Goal: Task Accomplishment & Management: Use online tool/utility

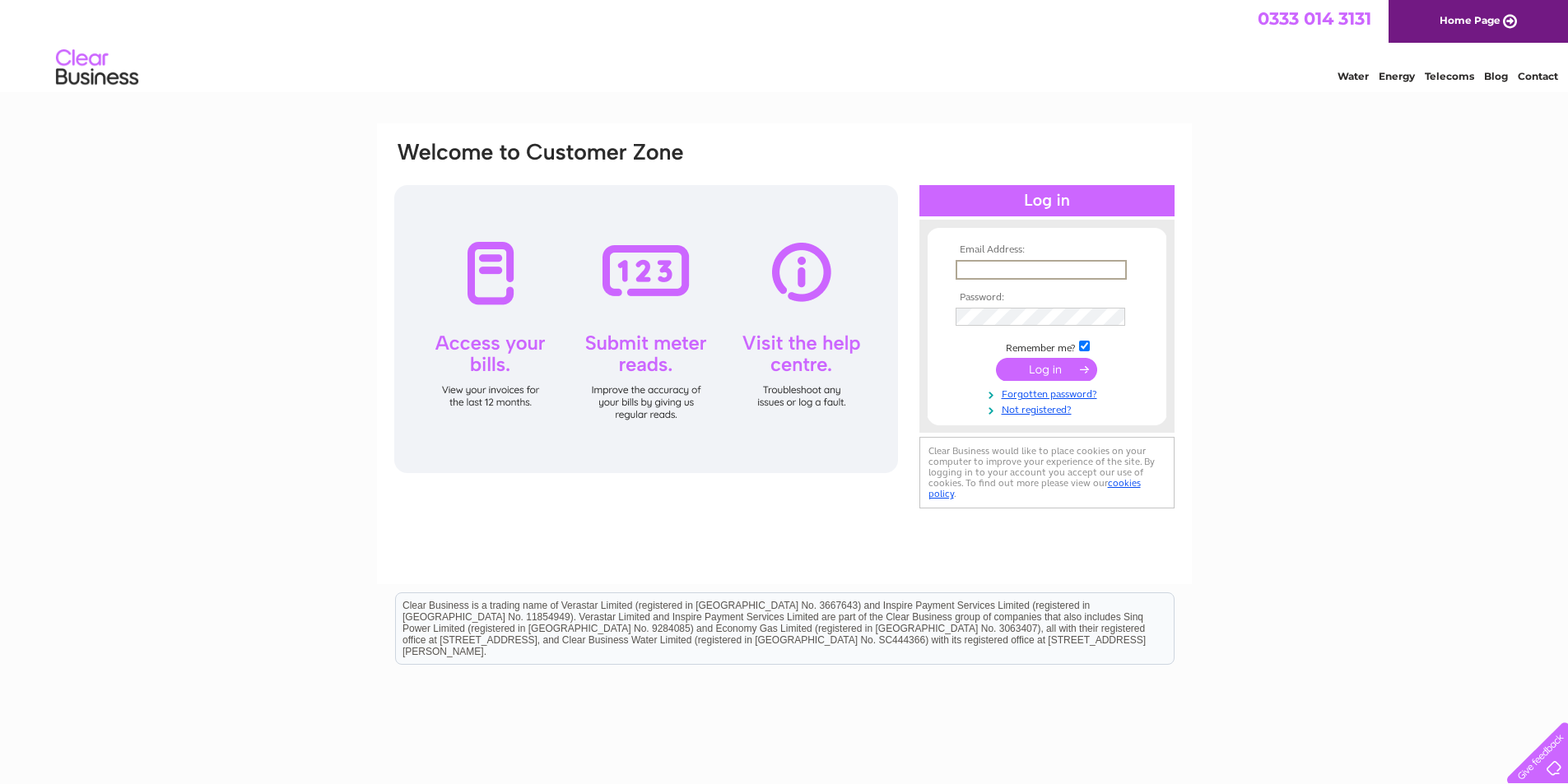
type input "norman@sinclairbreweries.co.uk"
click at [995, 358] on input "submit" at bounding box center [1046, 369] width 101 height 23
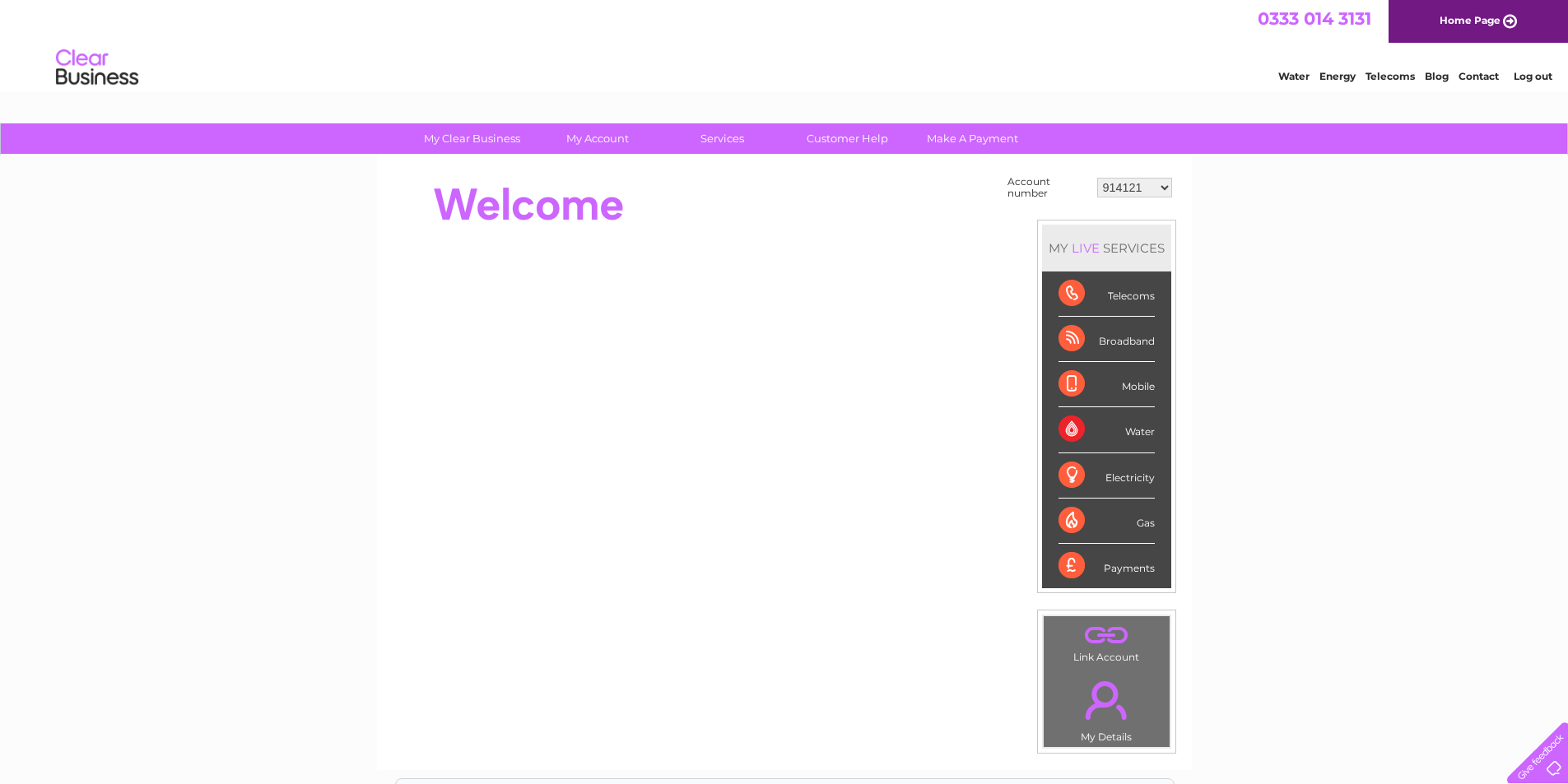
click at [1165, 186] on select "914121 916955 916956 30265430" at bounding box center [1134, 187] width 75 height 20
select select "30265430"
click at [1097, 178] on select "914121 916955 916956 30265430" at bounding box center [1134, 187] width 75 height 20
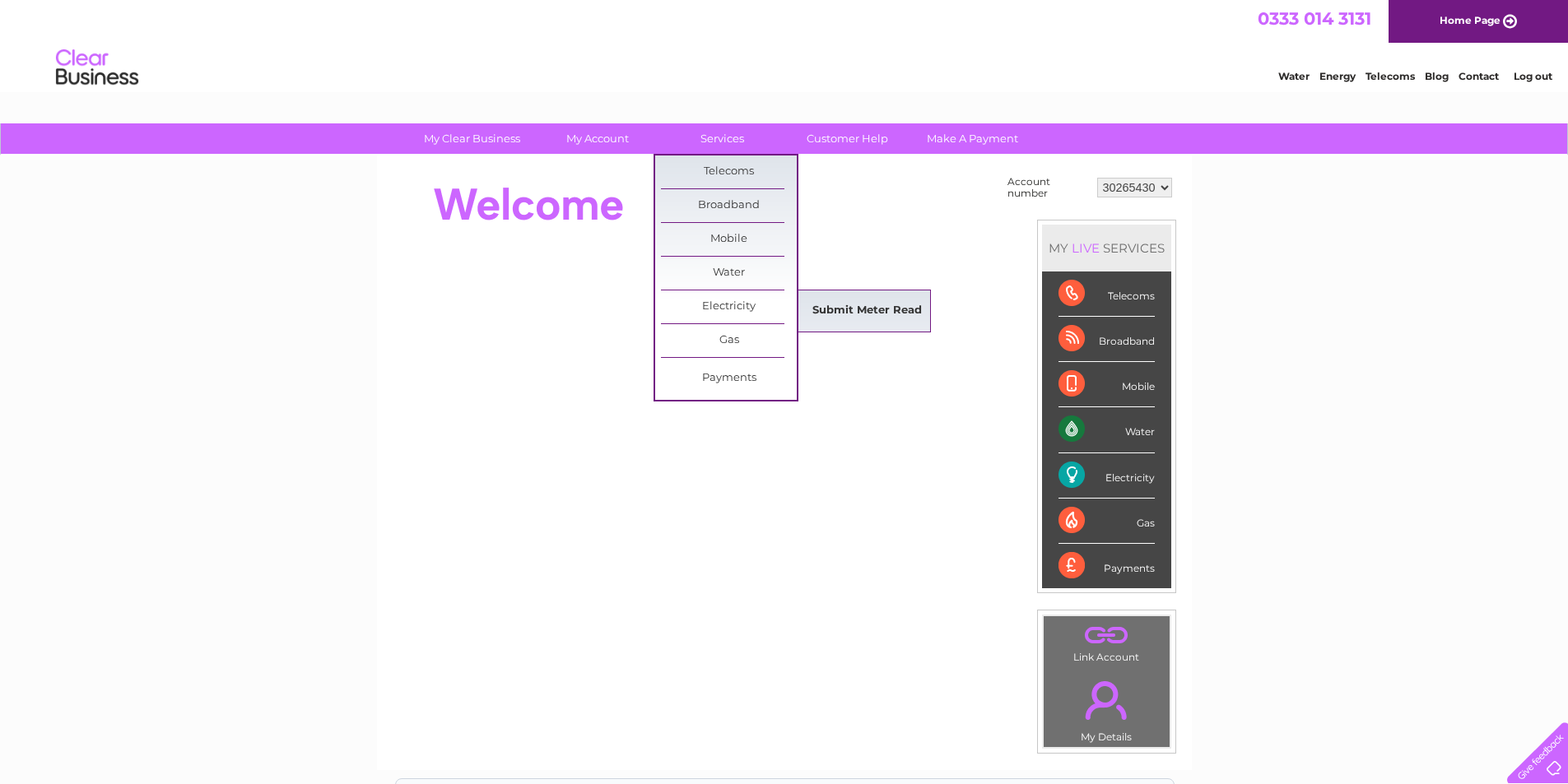
click at [837, 312] on link "Submit Meter Read" at bounding box center [867, 310] width 136 height 33
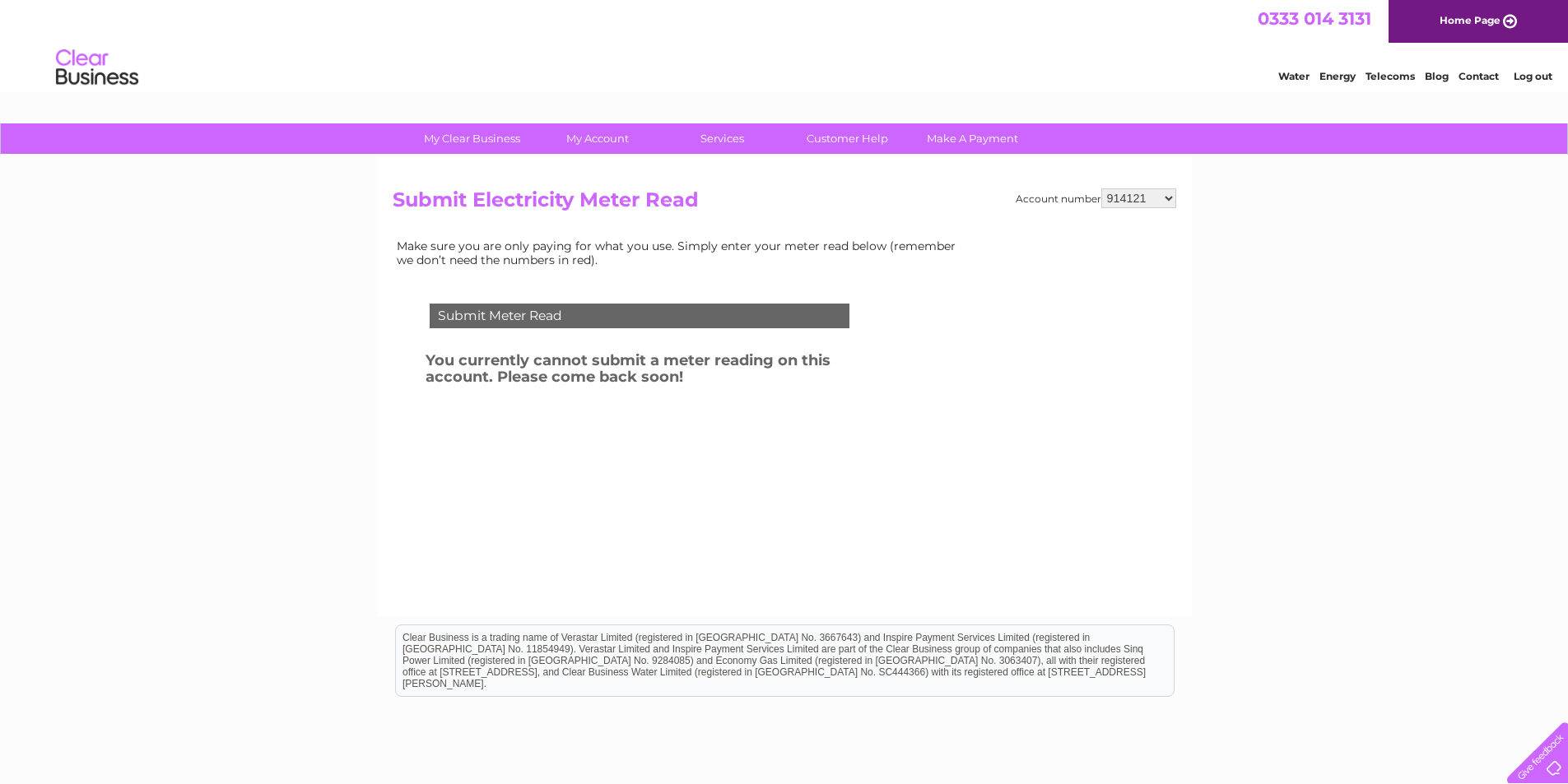
click at [1171, 200] on select "914121 916955 916956 30265430" at bounding box center [1138, 198] width 75 height 20
select select "30265430"
click at [1101, 189] on select "914121 916955 916956 30265430" at bounding box center [1138, 198] width 75 height 20
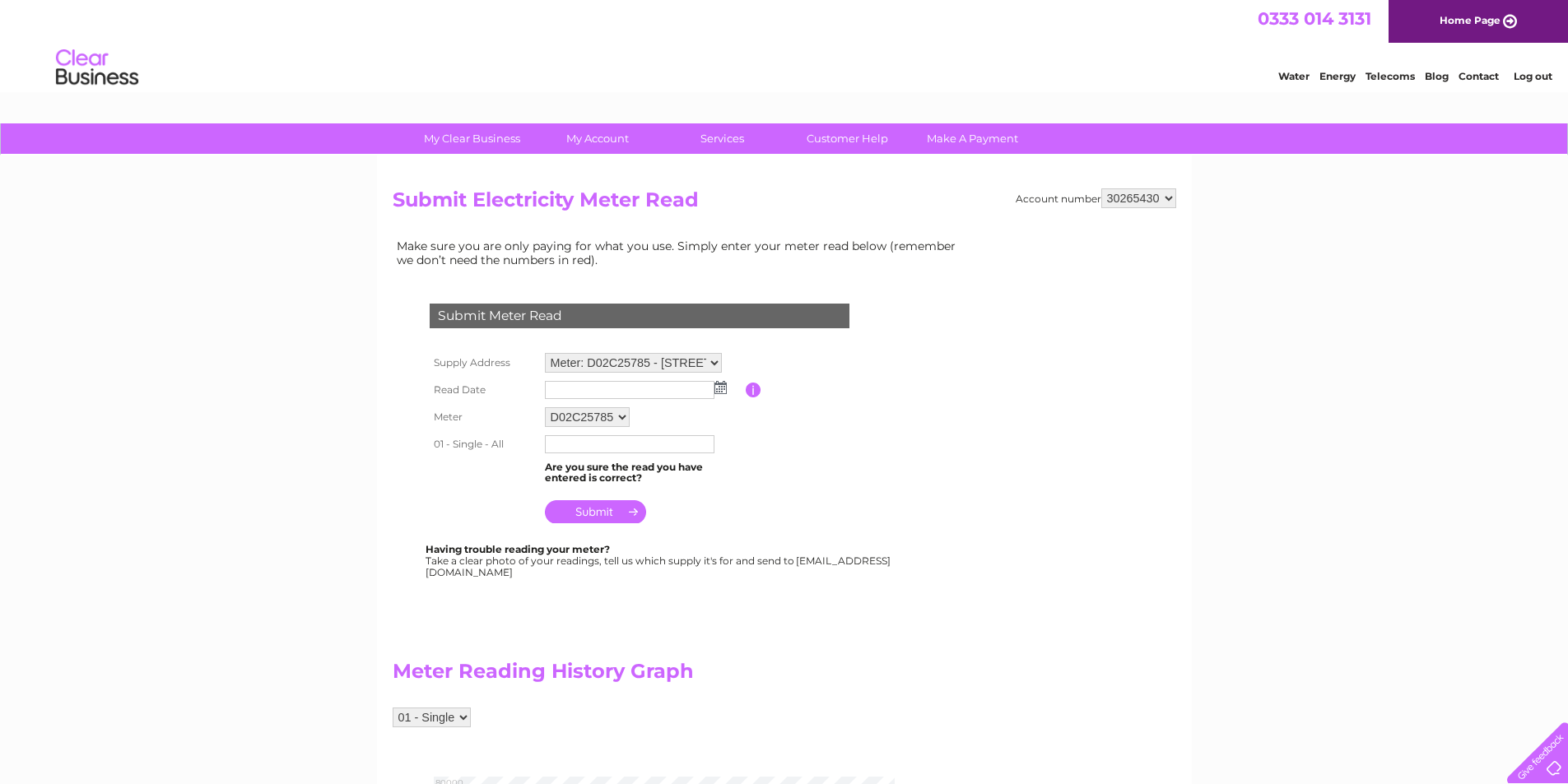
click at [725, 386] on img at bounding box center [721, 387] width 13 height 13
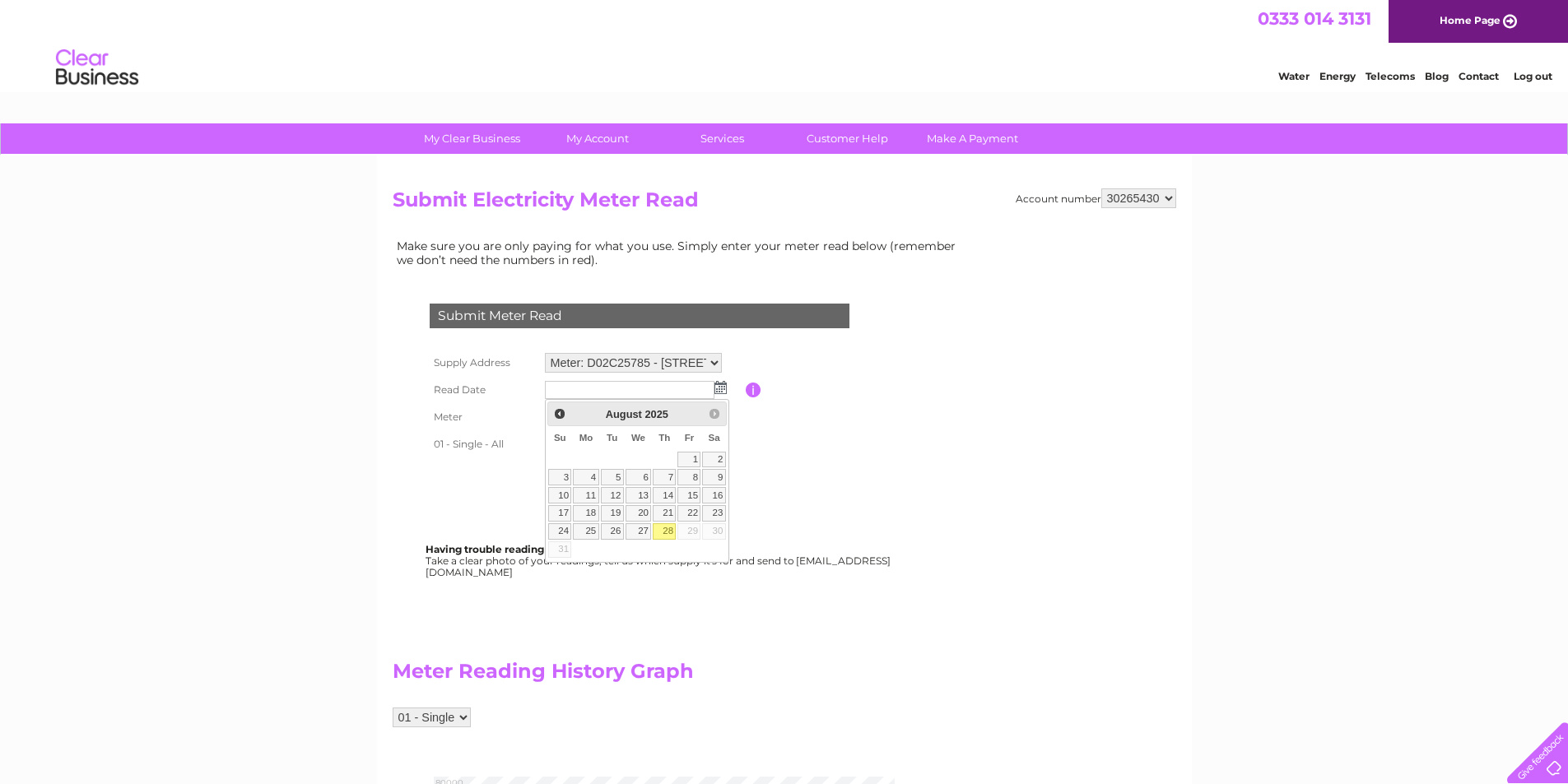
click at [662, 528] on link "28" at bounding box center [664, 531] width 23 height 16
type input "2025/08/28"
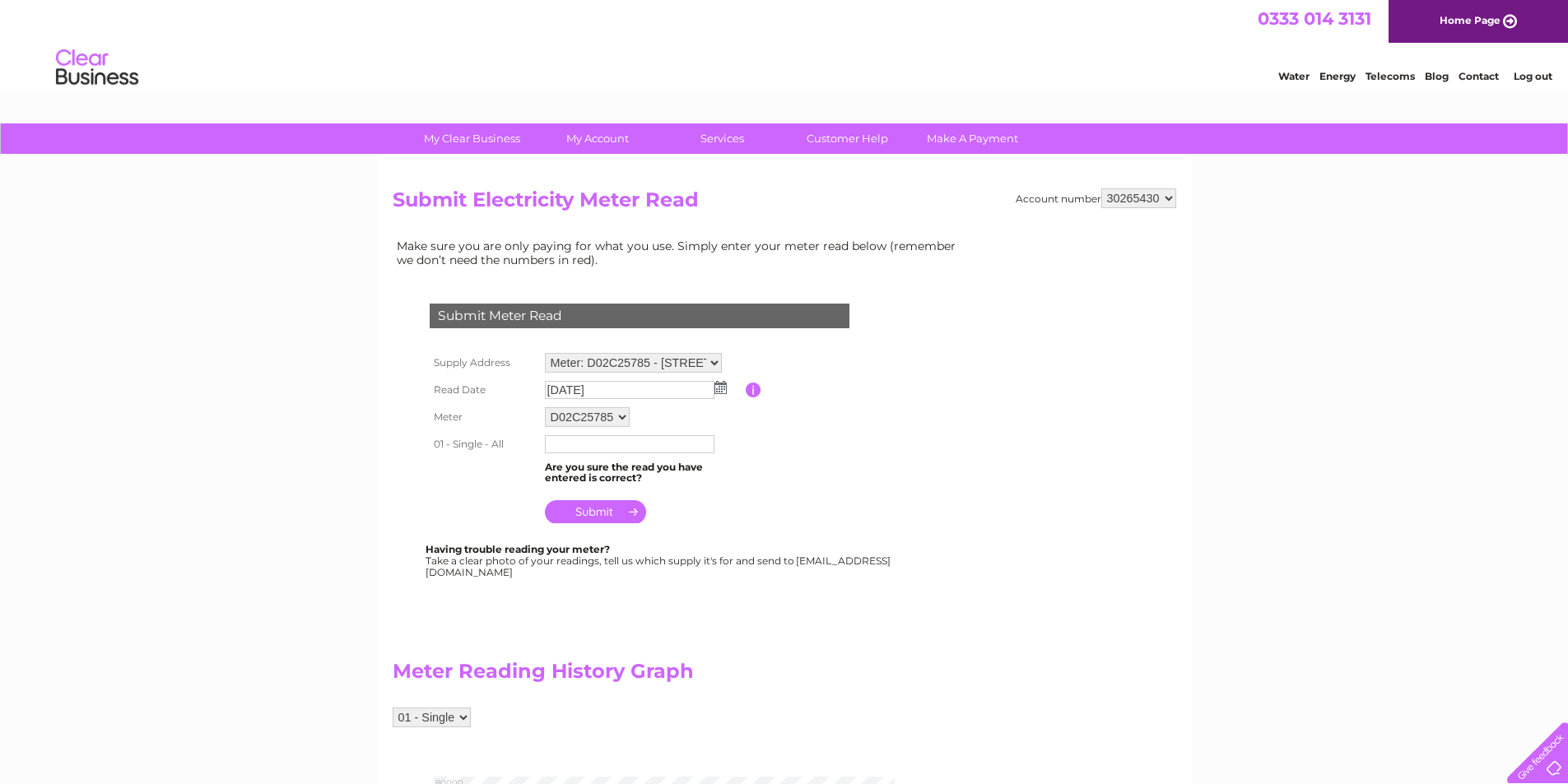
click at [582, 445] on input "text" at bounding box center [629, 444] width 169 height 18
type input "77414"
click at [593, 509] on input "submit" at bounding box center [595, 511] width 101 height 23
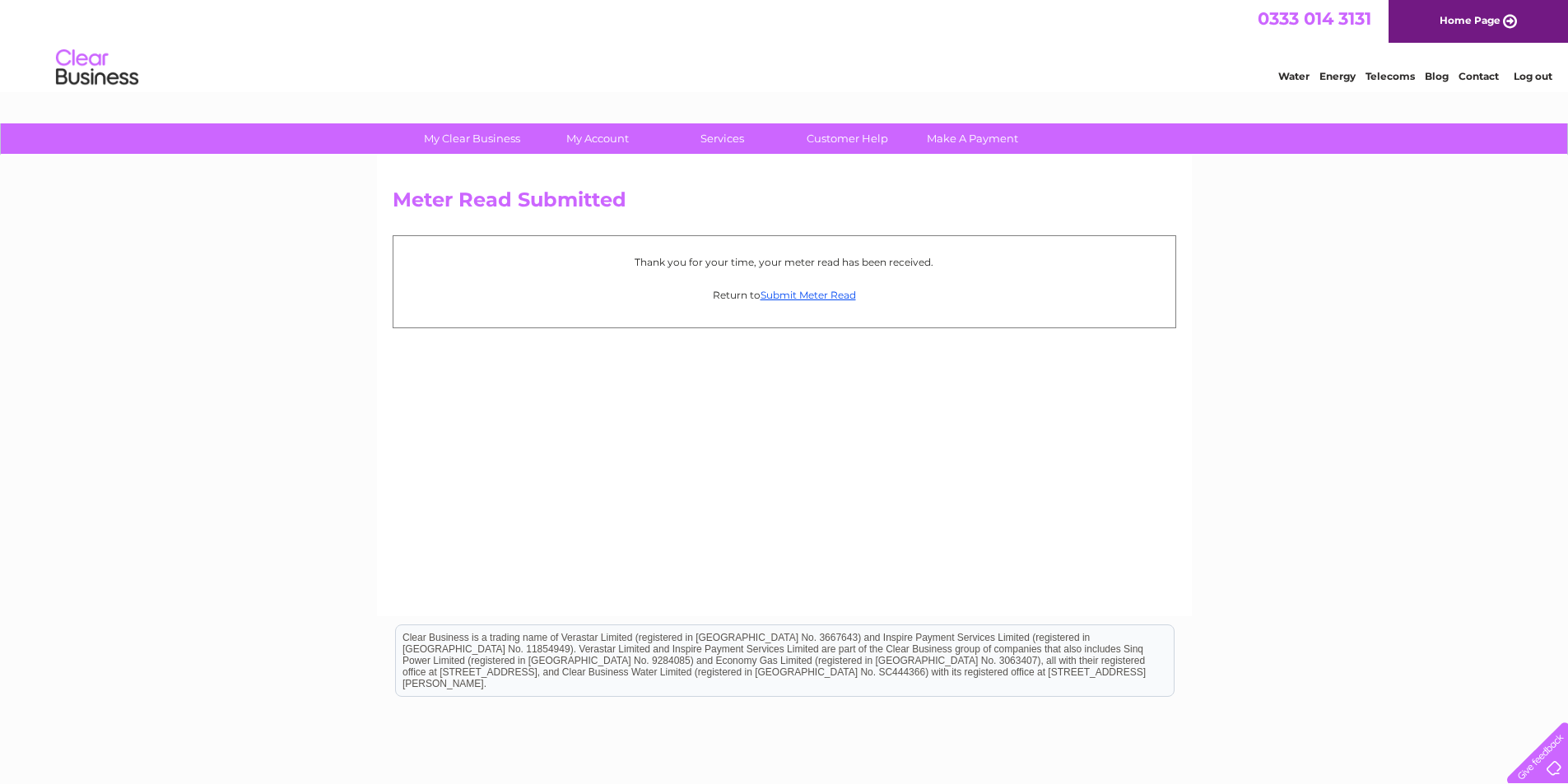
click at [1509, 17] on link "Home Page" at bounding box center [1478, 21] width 180 height 43
click at [1537, 75] on link "Log out" at bounding box center [1532, 76] width 38 height 13
